Goal: Task Accomplishment & Management: Use online tool/utility

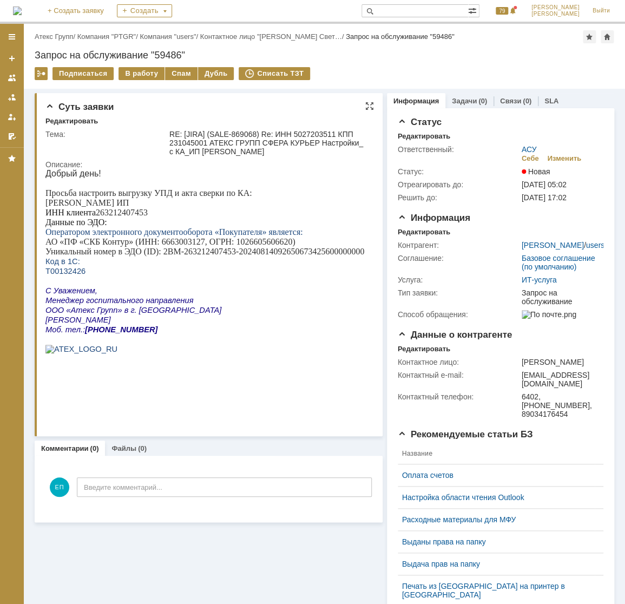
click at [104, 217] on p "ИНН клиента 263212407453" at bounding box center [204, 213] width 319 height 10
click at [115, 216] on p "ИНН клиента 263212407453" at bounding box center [204, 213] width 319 height 10
copy p "263212407453"
click at [133, 64] on div "Назад | Атекс Групп / Компания "PTGR" / Компания "users" / Контактное лицо "[PE…" at bounding box center [324, 56] width 601 height 65
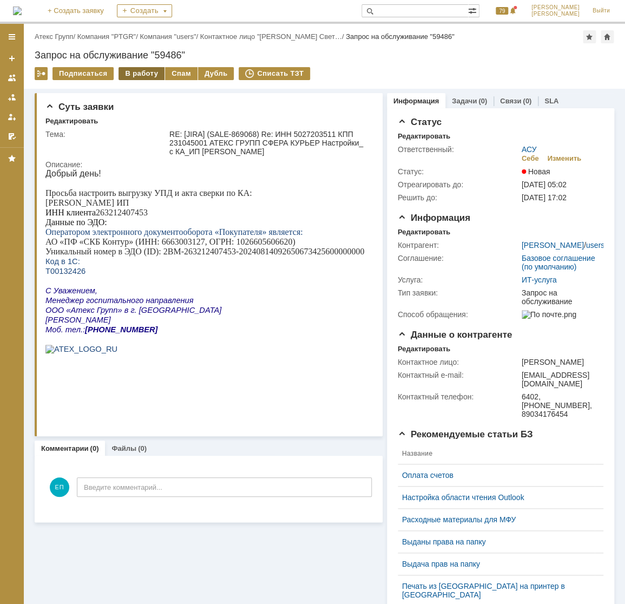
drag, startPoint x: 134, startPoint y: 72, endPoint x: 405, endPoint y: 154, distance: 282.5
click at [135, 73] on div "В работу" at bounding box center [141, 73] width 46 height 13
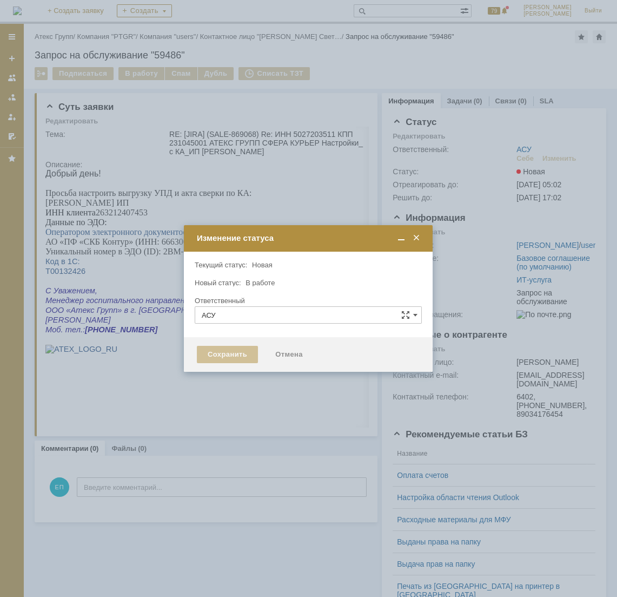
type input "[PERSON_NAME]"
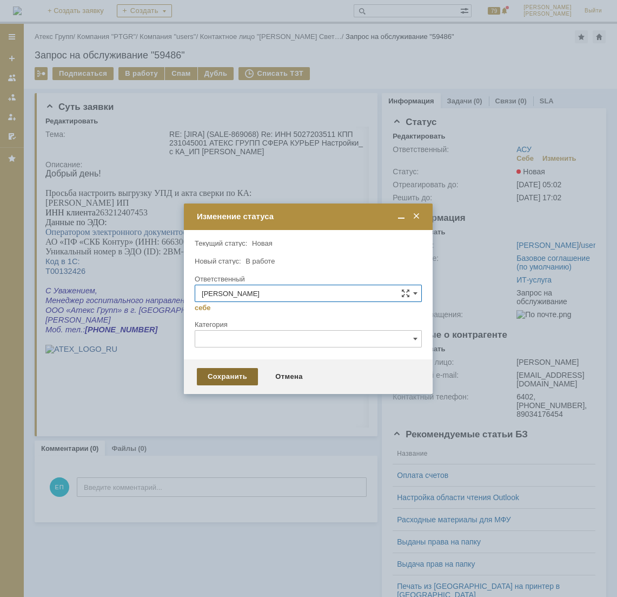
click at [241, 375] on div "Сохранить" at bounding box center [227, 376] width 61 height 17
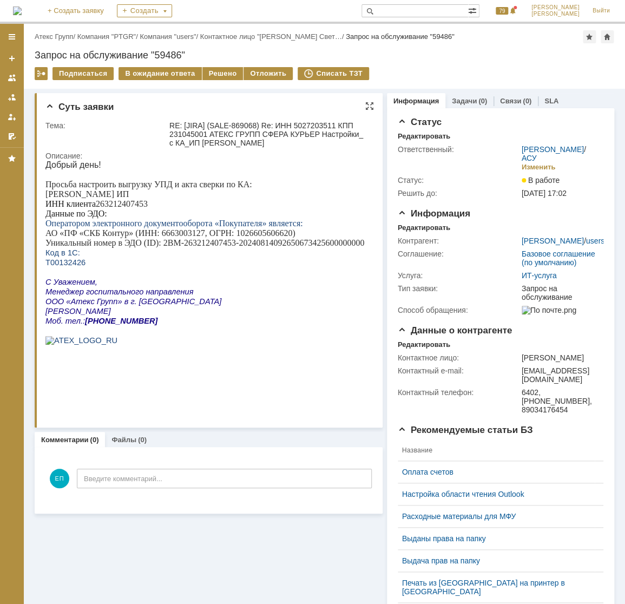
click at [194, 226] on span "Оператором электронного документооборота «Покупателя» является:" at bounding box center [173, 222] width 257 height 9
drag, startPoint x: 163, startPoint y: 247, endPoint x: 322, endPoint y: 248, distance: 158.5
click at [319, 248] on p "Уникальный номер в ЭДО (ID): 2BM-263212407453-20240814092650673425600000000" at bounding box center [204, 243] width 319 height 10
click at [201, 248] on p "Уникальный номер в ЭДО (ID): 2BM-263212407453-20240814092650673425600000000" at bounding box center [204, 243] width 319 height 10
drag, startPoint x: 176, startPoint y: 250, endPoint x: 159, endPoint y: 247, distance: 17.1
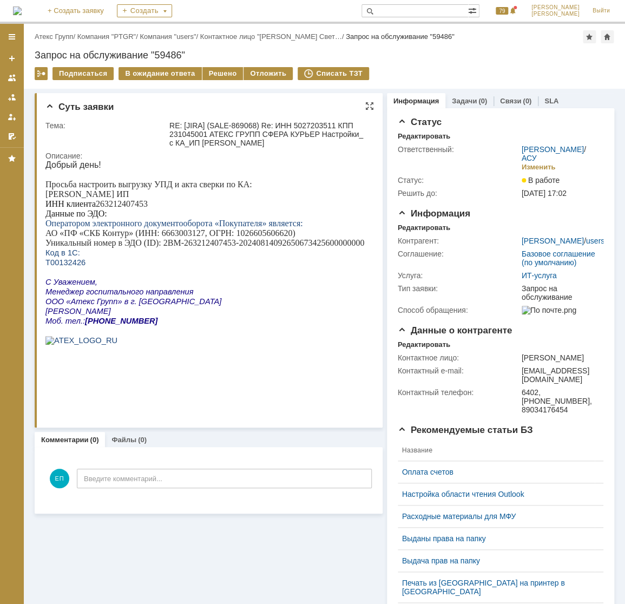
click at [174, 248] on p "Уникальный номер в ЭДО (ID): 2BM-263212407453-20240814092650673425600000000" at bounding box center [204, 243] width 319 height 10
drag, startPoint x: 163, startPoint y: 246, endPoint x: 362, endPoint y: 246, distance: 199.0
click at [362, 246] on p "Уникальный номер в ЭДО (ID): 2BM-263212407453-20240814092650673425600000000" at bounding box center [204, 243] width 319 height 10
copy p "2BM-263212407453-20240814092650673425600000000"
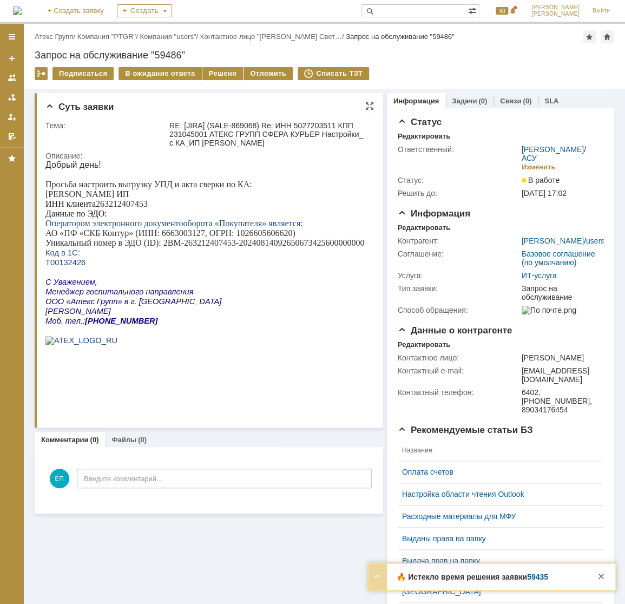
click at [149, 177] on p at bounding box center [204, 175] width 319 height 10
click at [153, 177] on p at bounding box center [204, 175] width 319 height 10
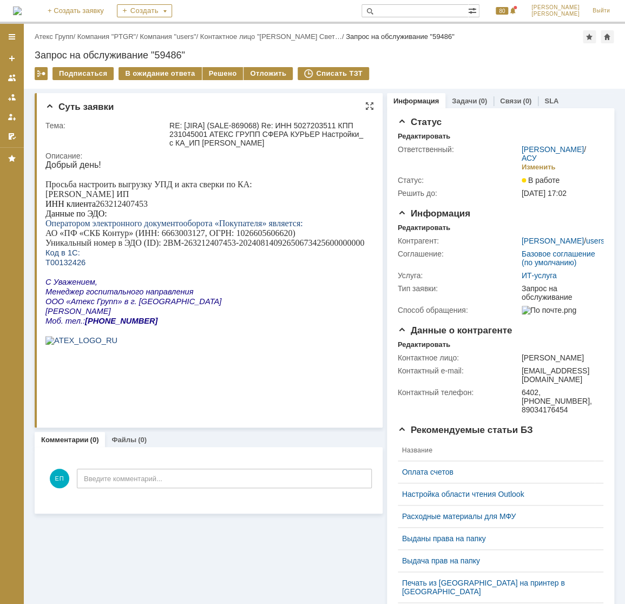
click at [123, 204] on p "ИНН клиента 263212407453" at bounding box center [204, 204] width 319 height 10
click at [122, 208] on p "ИНН клиента 263212407453" at bounding box center [204, 204] width 319 height 10
copy p "263212407453"
click at [186, 267] on p "Т00132426" at bounding box center [204, 262] width 319 height 10
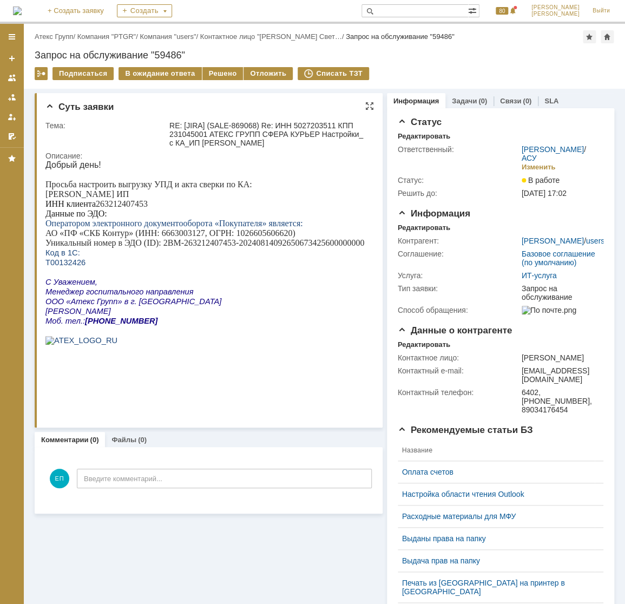
click at [65, 267] on span "Т00132426" at bounding box center [65, 262] width 40 height 9
copy span "Т00132426"
click at [243, 74] on div "Отложить" at bounding box center [267, 73] width 49 height 13
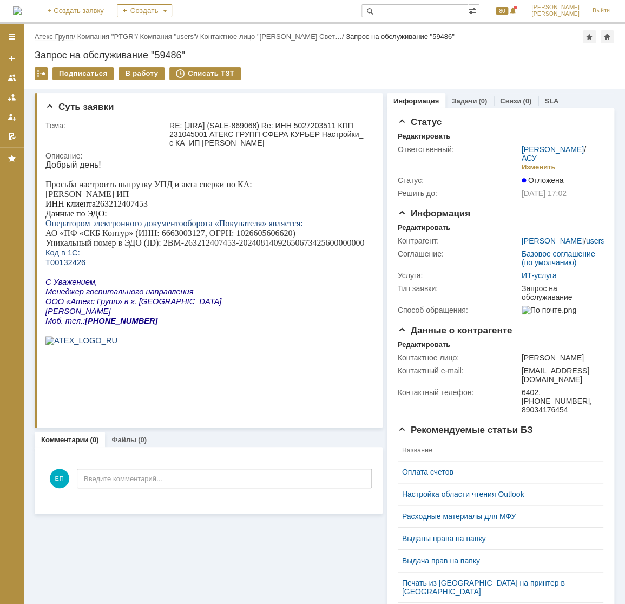
click at [65, 33] on link "Атекс Групп" at bounding box center [54, 36] width 38 height 8
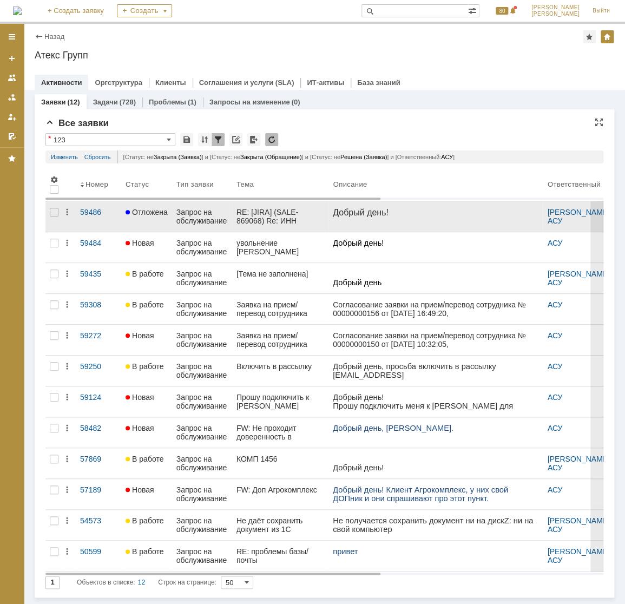
click at [190, 216] on div "Запрос на обслуживание" at bounding box center [201, 216] width 51 height 17
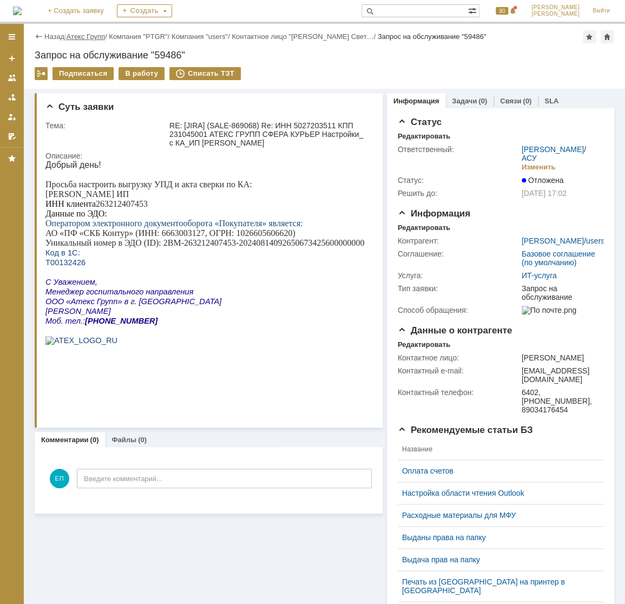
click at [88, 34] on link "Атекс Групп" at bounding box center [86, 36] width 38 height 8
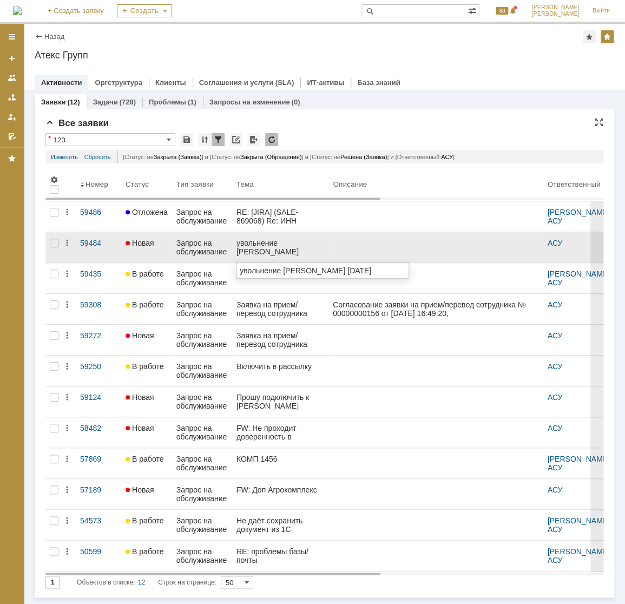
click at [265, 244] on div "увольнение [PERSON_NAME] [DATE]" at bounding box center [280, 246] width 88 height 17
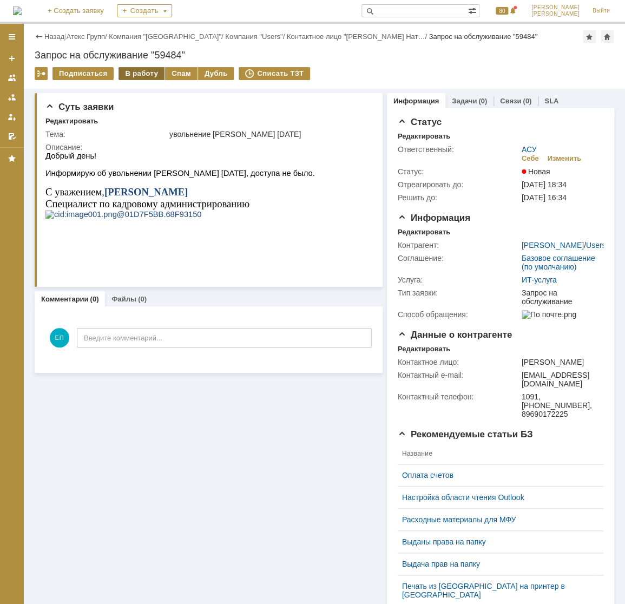
click at [135, 69] on div "В работу" at bounding box center [141, 73] width 46 height 13
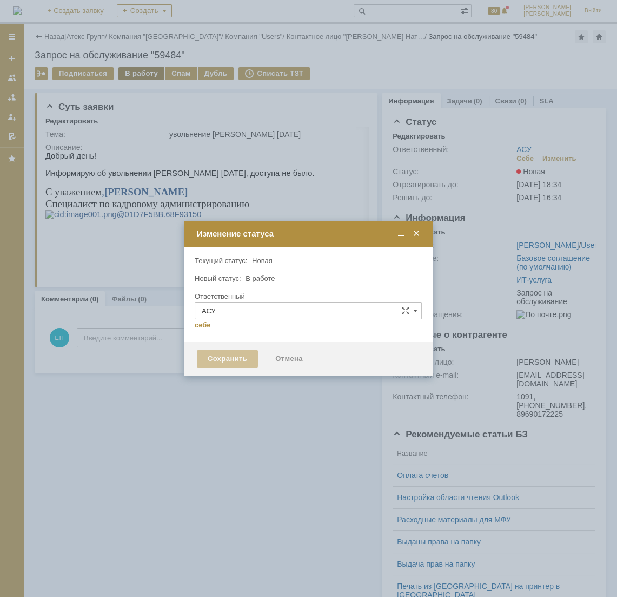
type input "[PERSON_NAME]"
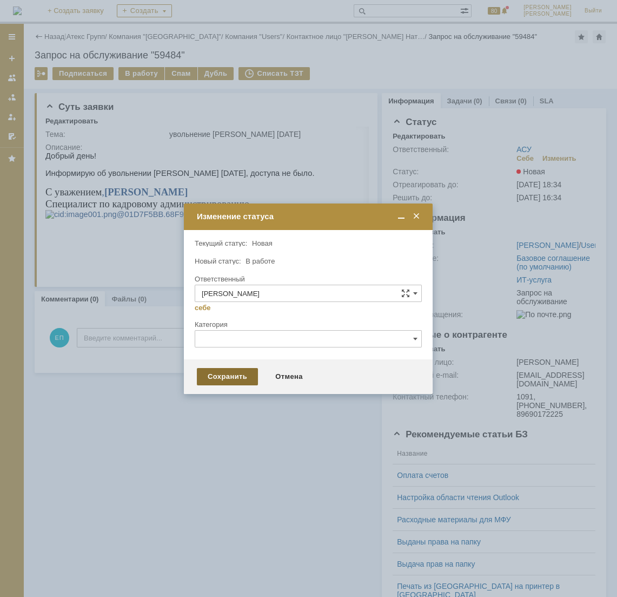
click at [240, 368] on div "Сохранить" at bounding box center [227, 376] width 61 height 17
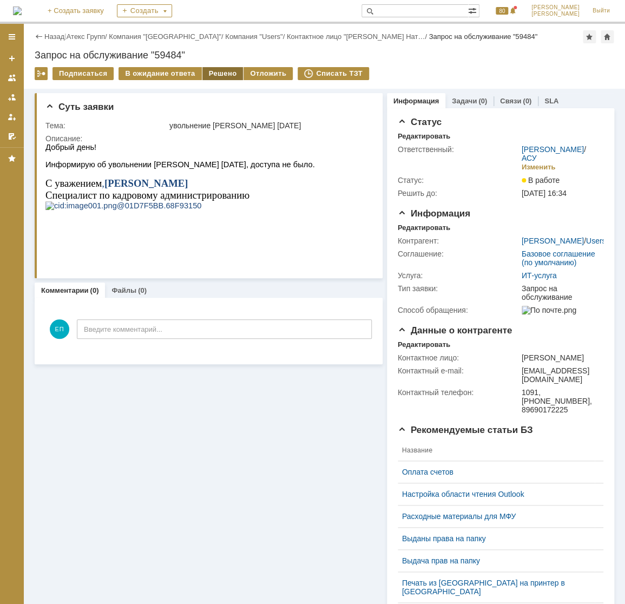
click at [217, 72] on div "Решено" at bounding box center [222, 73] width 41 height 13
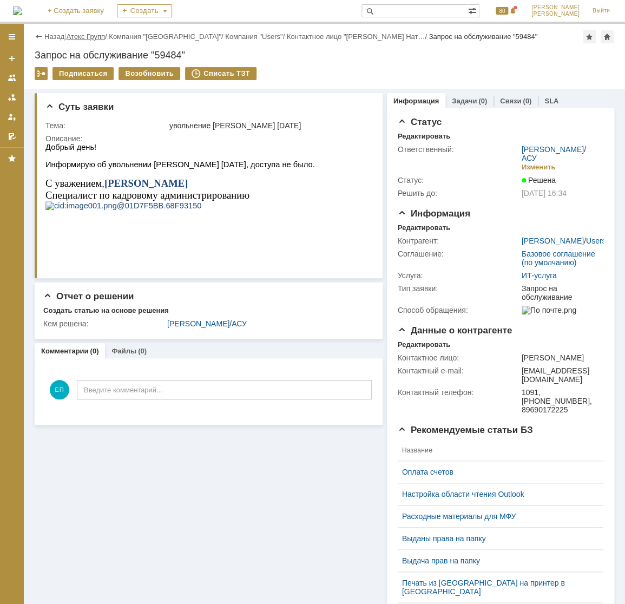
click at [78, 36] on link "Атекс Групп" at bounding box center [86, 36] width 38 height 8
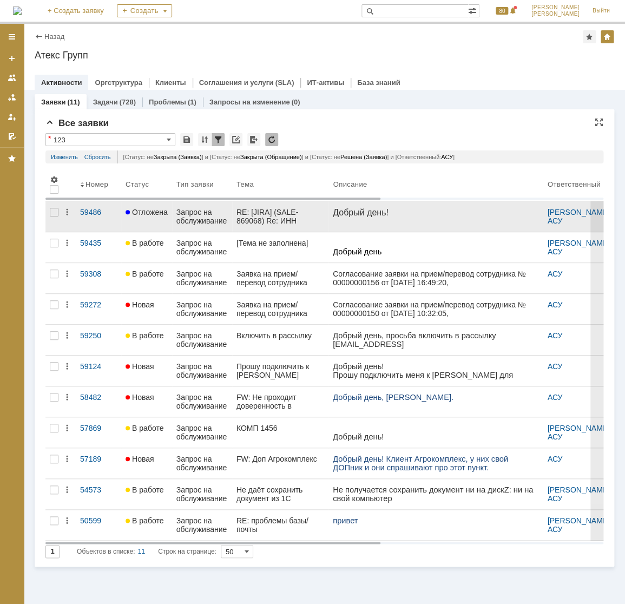
click at [249, 213] on div "RE: [JIRA] (SALE-869068) Re: ИНН 5027203511 КПП 231045001 АТЕКС ГРУПП СФЕРА КУР…" at bounding box center [280, 216] width 88 height 17
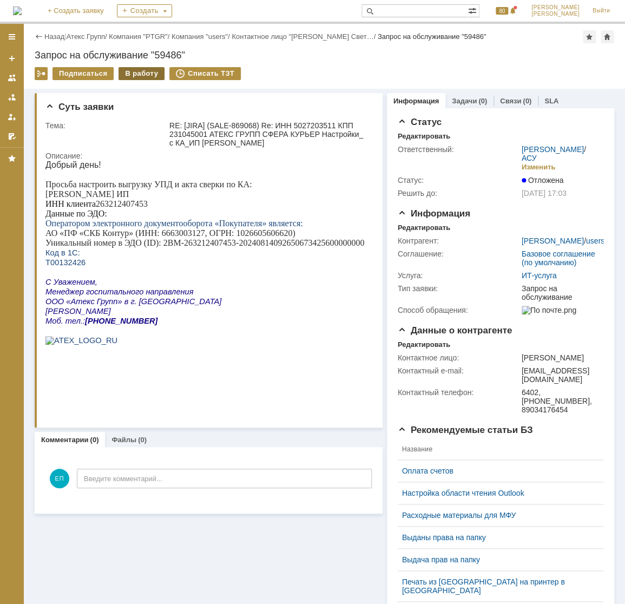
click at [148, 72] on div "В работу" at bounding box center [141, 73] width 46 height 13
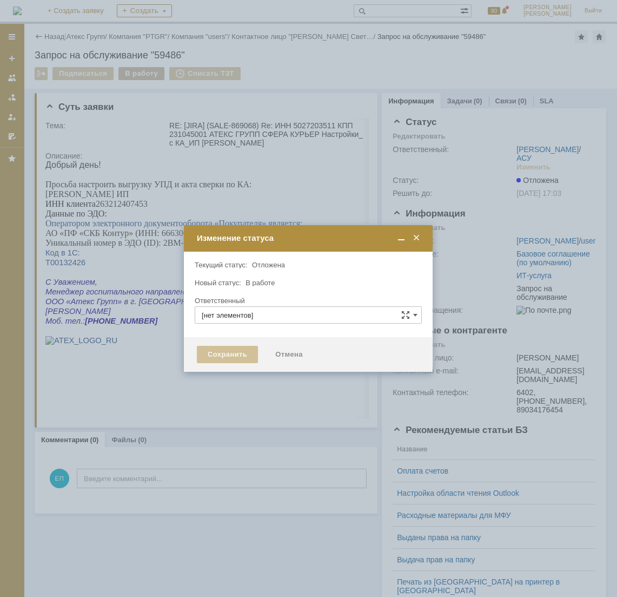
type input "[PERSON_NAME]"
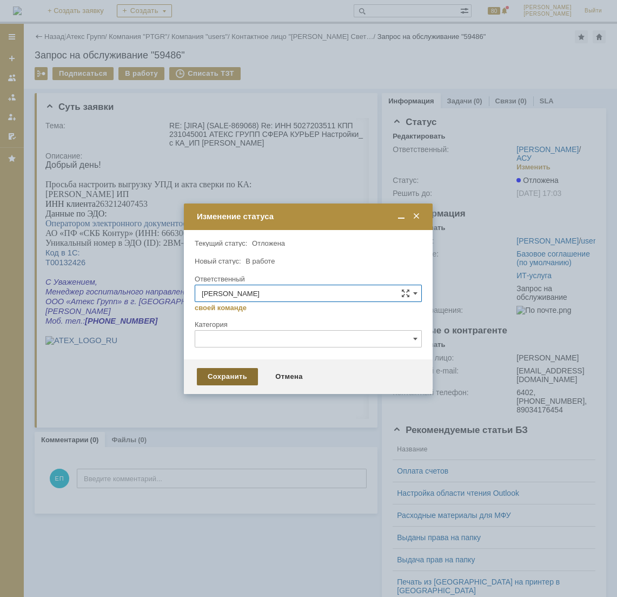
click at [227, 381] on div "Сохранить" at bounding box center [227, 376] width 61 height 17
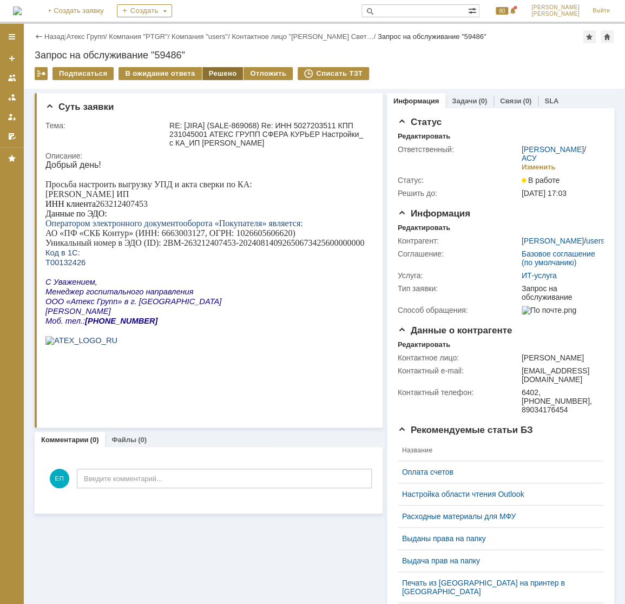
click at [209, 73] on div "Решено" at bounding box center [222, 73] width 41 height 13
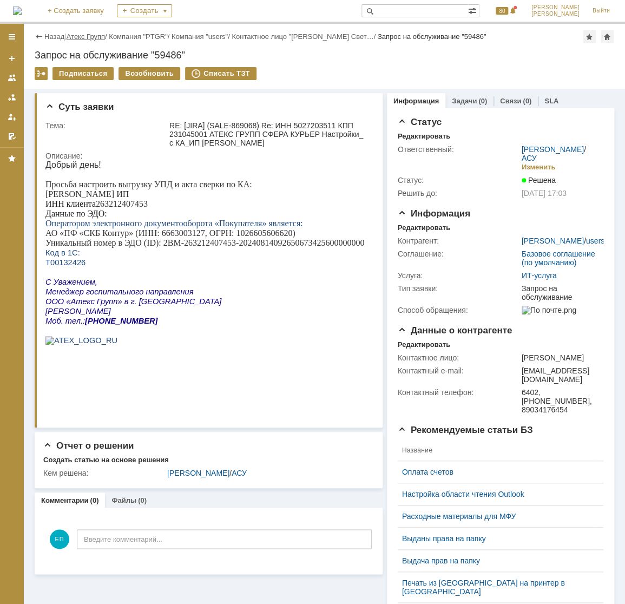
click at [78, 32] on link "Атекс Групп" at bounding box center [86, 36] width 38 height 8
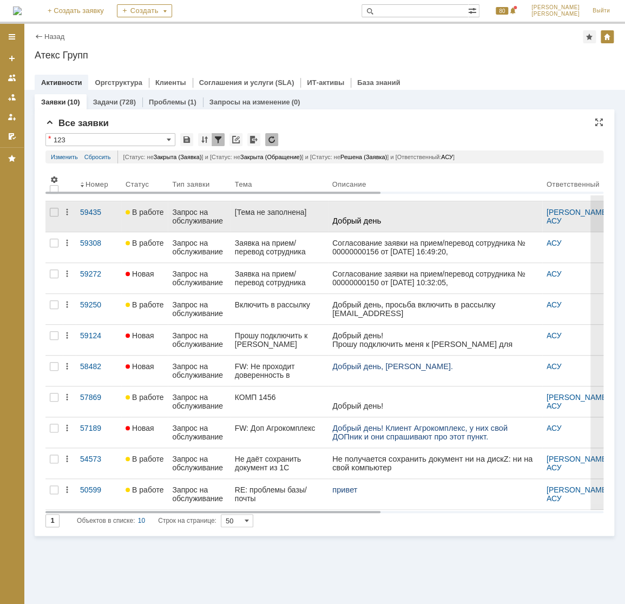
click at [340, 220] on span "Добрый день" at bounding box center [356, 220] width 49 height 9
click at [197, 212] on div "Запрос на обслуживание" at bounding box center [199, 216] width 54 height 17
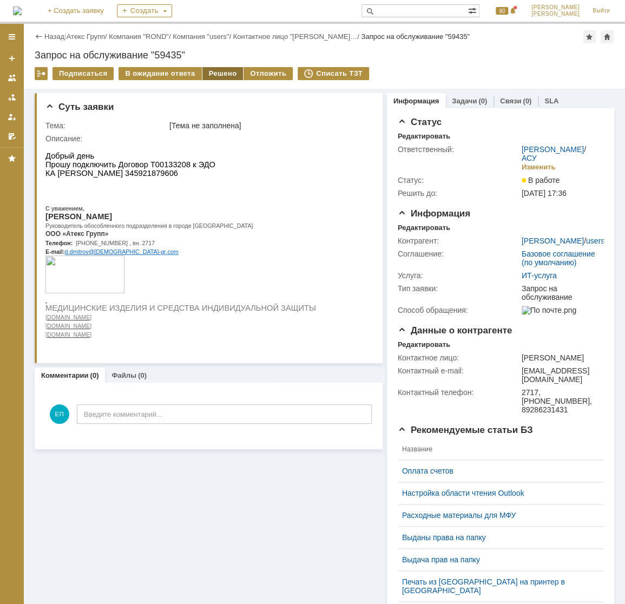
click at [216, 72] on div "Решено" at bounding box center [222, 73] width 41 height 13
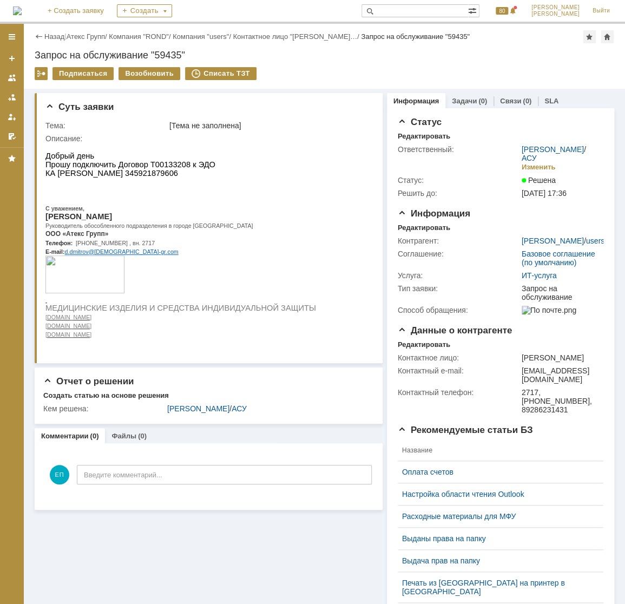
click at [178, 177] on span "КА [PERSON_NAME] 345921879606" at bounding box center [111, 173] width 132 height 9
copy span "345921879606"
click at [95, 38] on link "Атекс Групп" at bounding box center [86, 36] width 38 height 8
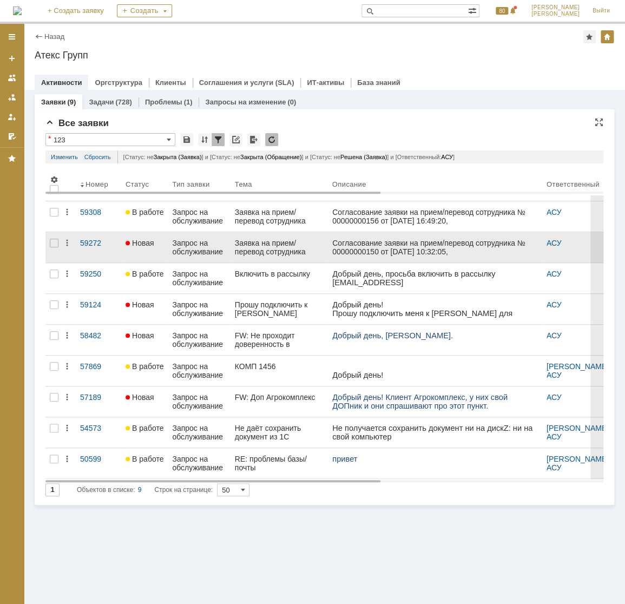
click at [371, 244] on div "Согласование заявки на прием/перевод сотрудника № 00000000150 от [DATE] 10:32:0…" at bounding box center [435, 294] width 206 height 112
click at [280, 238] on div "Заявка на прием/перевод сотрудника" at bounding box center [279, 246] width 89 height 17
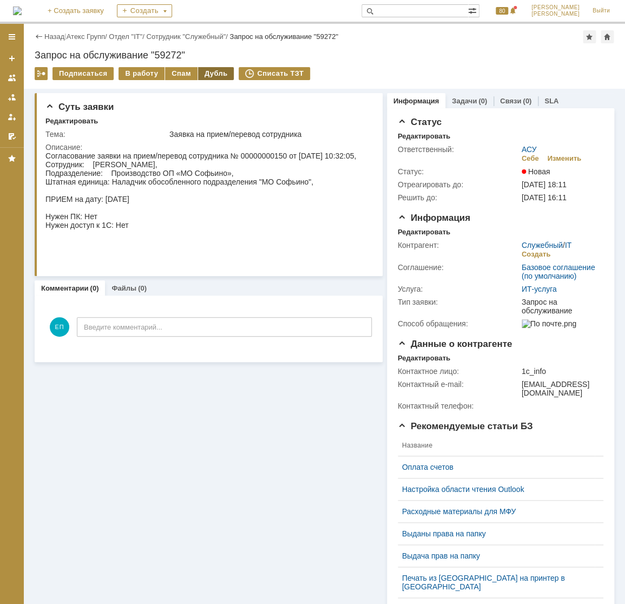
click at [221, 76] on div "Дубль" at bounding box center [216, 73] width 36 height 13
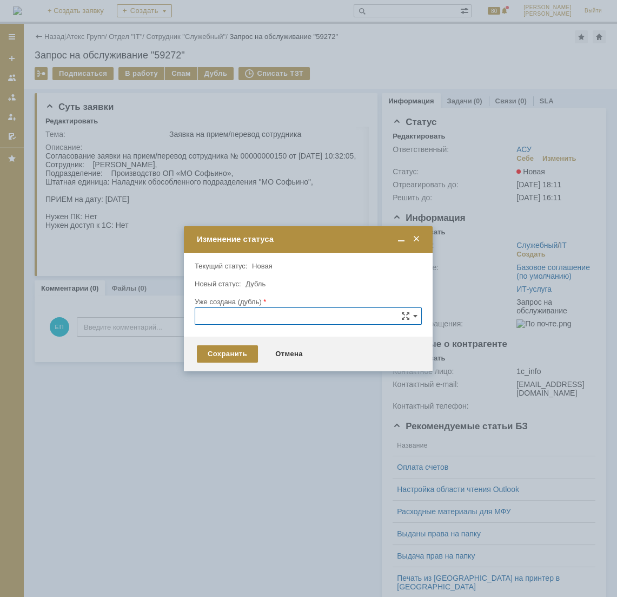
click at [259, 277] on div at bounding box center [308, 275] width 227 height 8
click at [292, 357] on div "Отмена" at bounding box center [288, 353] width 49 height 17
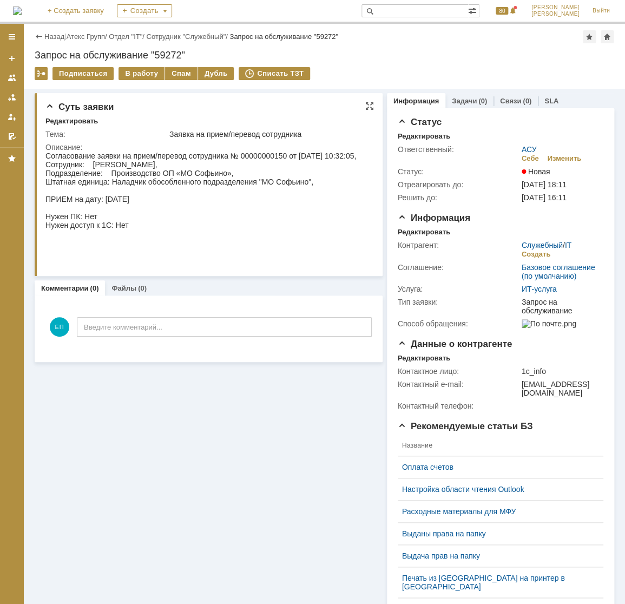
click at [136, 170] on div "Согласование заявки на прием/перевод сотрудника № 00000000150 от [DATE] 10:32:0…" at bounding box center [200, 198] width 310 height 95
drag, startPoint x: 136, startPoint y: 170, endPoint x: 96, endPoint y: 176, distance: 39.8
click at [100, 179] on div "Согласование заявки на прием/перевод сотрудника № 00000000150 от [DATE] 10:32:0…" at bounding box center [200, 198] width 310 height 95
drag, startPoint x: 91, startPoint y: 175, endPoint x: 199, endPoint y: 180, distance: 108.2
click at [199, 180] on div "Согласование заявки на прием/перевод сотрудника № 00000000150 от [DATE] 10:32:0…" at bounding box center [200, 198] width 310 height 95
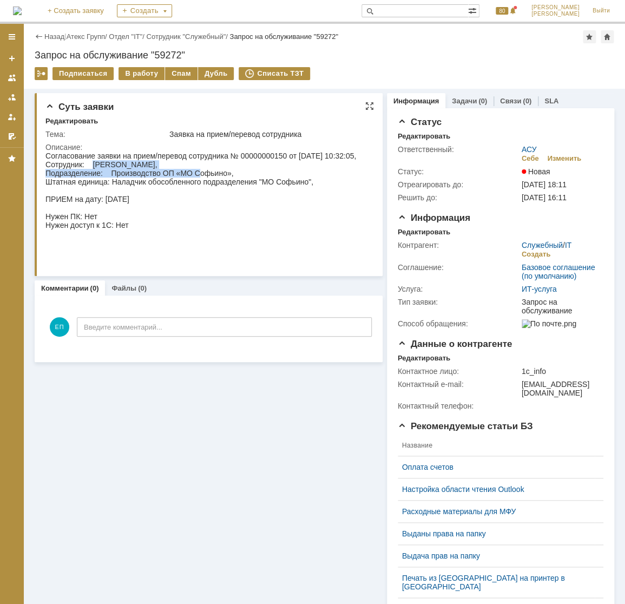
copy div "[PERSON_NAME], Подразделение: Производство ОП «МО С"
click at [205, 76] on div "Дубль" at bounding box center [216, 73] width 36 height 13
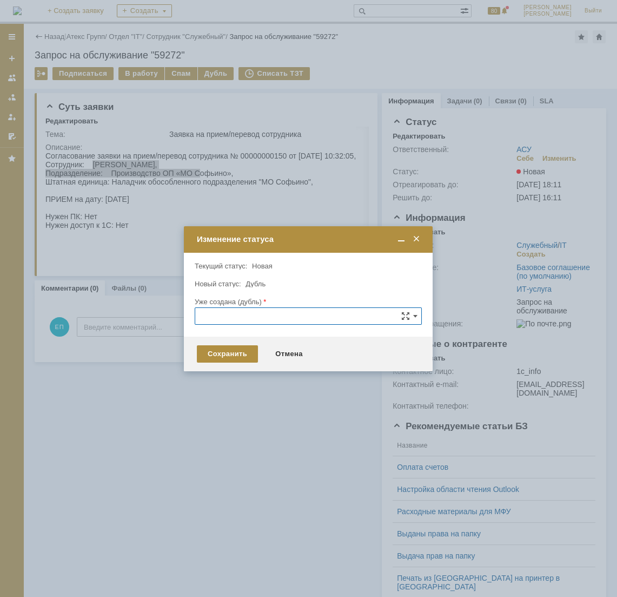
click at [254, 315] on input "text" at bounding box center [308, 315] width 227 height 17
drag, startPoint x: 237, startPoint y: 315, endPoint x: 41, endPoint y: 313, distance: 196.9
click at [41, 313] on body "Идет загрузка, пожалуйста, подождите. На домашнюю + Создать заявку Создать 80 […" at bounding box center [308, 298] width 617 height 597
type input "59271"
click at [286, 338] on div "59271" at bounding box center [309, 340] width 223 height 9
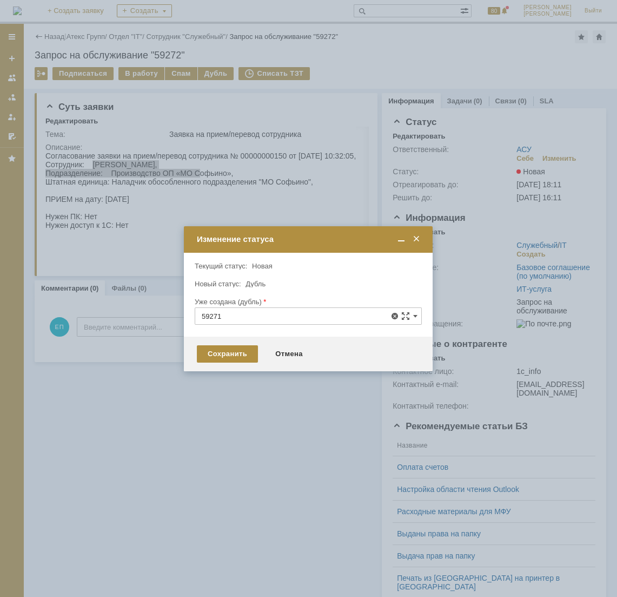
click at [350, 271] on div at bounding box center [308, 275] width 227 height 8
click at [421, 234] on span at bounding box center [416, 239] width 11 height 10
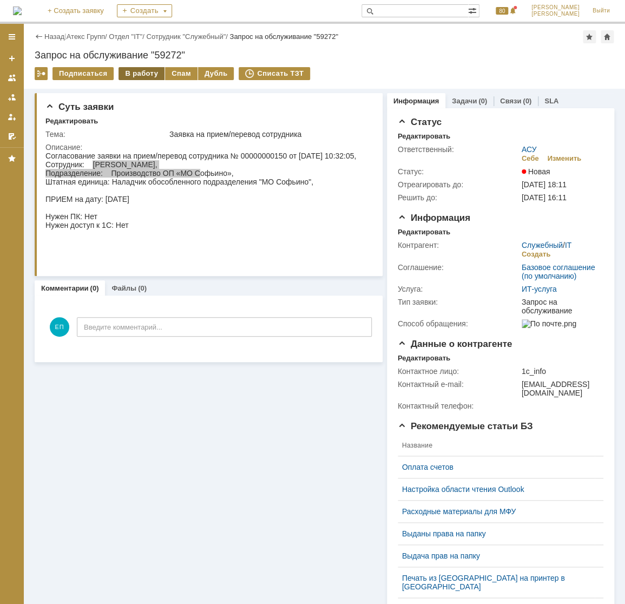
click at [151, 70] on div "В работу" at bounding box center [141, 73] width 46 height 13
